Goal: Task Accomplishment & Management: Manage account settings

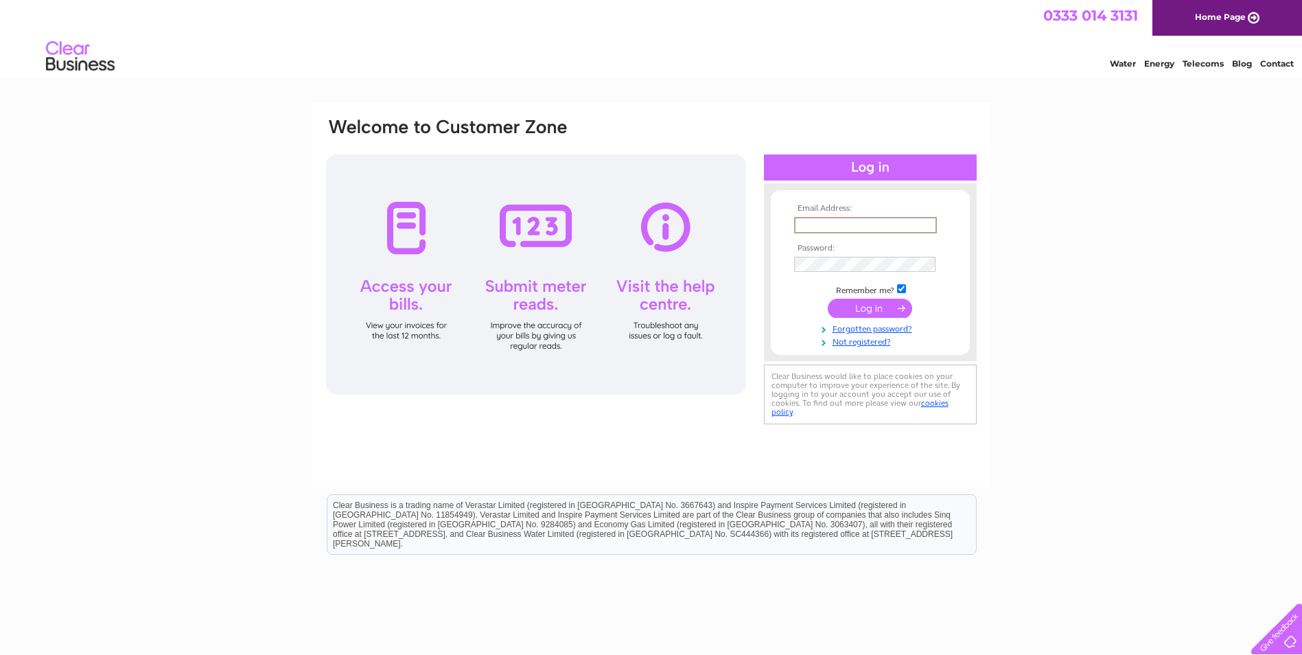
click at [828, 226] on input "text" at bounding box center [865, 225] width 143 height 16
paste input "Yvette.Marsden@gap.uk.com"
type input "Yvette.Marsden@gap.uk.com"
click at [852, 312] on input "submit" at bounding box center [870, 306] width 84 height 19
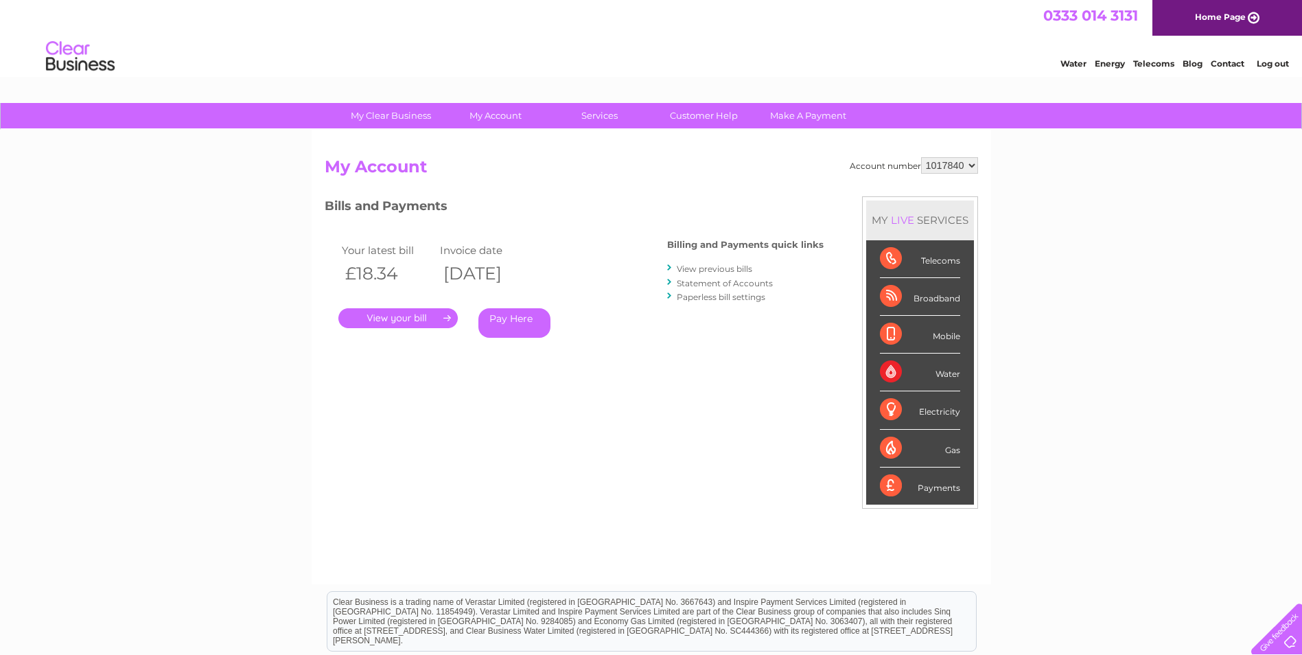
click at [960, 172] on select "1017840 1018692 1054771 1066257" at bounding box center [949, 165] width 57 height 16
select select "1018692"
click at [921, 157] on select "1017840 1018692 1054771 1066257" at bounding box center [949, 165] width 57 height 16
click at [948, 167] on select "1017840 1018692 1054771 1066257" at bounding box center [949, 165] width 57 height 16
select select "1054771"
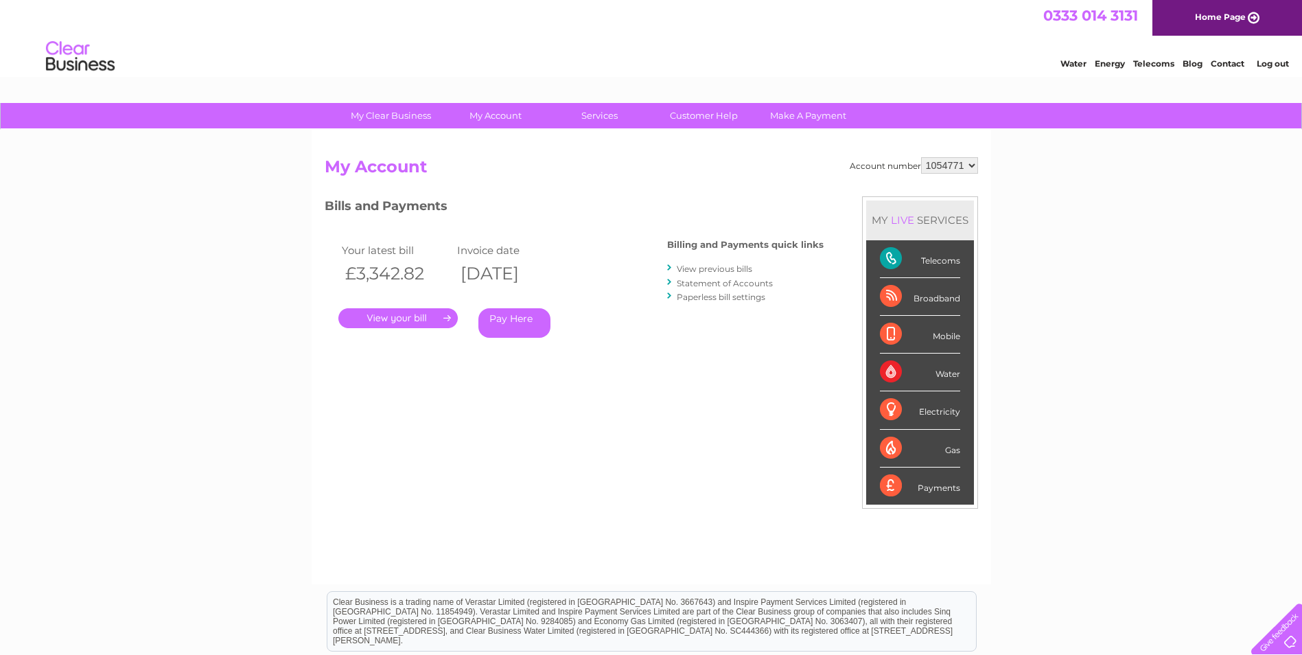
click at [921, 157] on select "1017840 1018692 1054771 1066257" at bounding box center [949, 165] width 57 height 16
click at [939, 161] on select "1017840 1018692 1054771 1066257" at bounding box center [949, 165] width 57 height 16
select select "1066257"
click at [921, 157] on select "1017840 1018692 1054771 1066257" at bounding box center [949, 165] width 57 height 16
click at [1279, 67] on link "Log out" at bounding box center [1272, 63] width 32 height 10
